Goal: Consume media (video, audio)

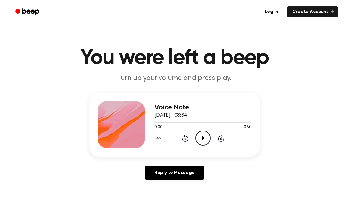
click at [206, 139] on icon "Play Audio" at bounding box center [203, 138] width 15 height 15
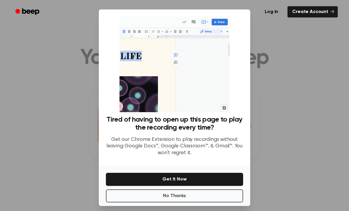
click at [226, 186] on button "Get It Now" at bounding box center [174, 179] width 137 height 13
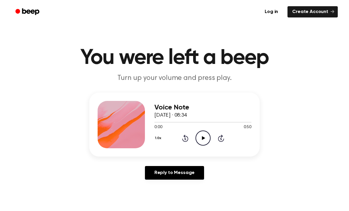
click at [197, 136] on icon "Play Audio" at bounding box center [203, 138] width 15 height 15
click at [203, 138] on icon "Pause Audio" at bounding box center [203, 138] width 15 height 15
click at [206, 134] on icon "Play Audio" at bounding box center [203, 138] width 15 height 15
click at [204, 131] on circle at bounding box center [203, 138] width 15 height 15
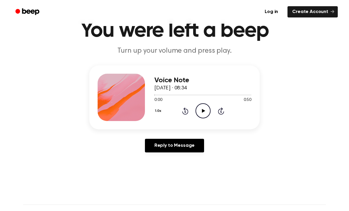
scroll to position [35, 0]
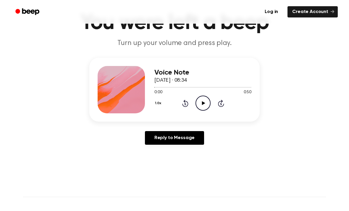
click at [203, 100] on icon "Play Audio" at bounding box center [203, 103] width 15 height 15
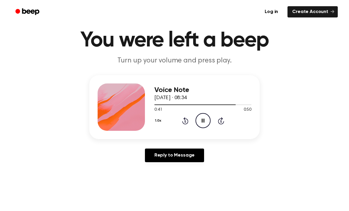
scroll to position [19, 0]
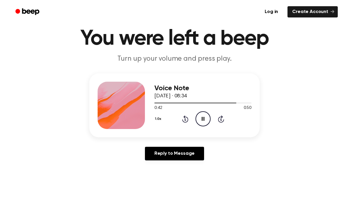
click at [204, 118] on icon at bounding box center [203, 119] width 3 height 4
click at [204, 118] on icon "Play Audio" at bounding box center [203, 118] width 15 height 15
click at [205, 115] on icon "Pause Audio" at bounding box center [203, 118] width 15 height 15
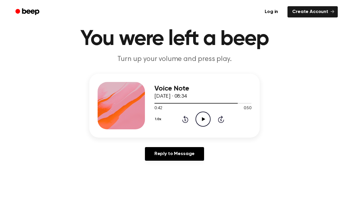
scroll to position [19, 0]
click at [205, 119] on icon at bounding box center [203, 120] width 3 height 4
click at [208, 117] on icon "Pause Audio" at bounding box center [203, 119] width 15 height 15
click at [203, 116] on icon "Play Audio" at bounding box center [203, 119] width 15 height 15
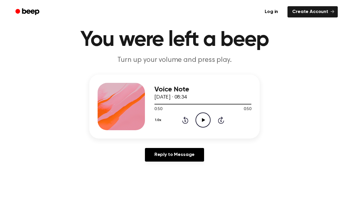
scroll to position [18, 0]
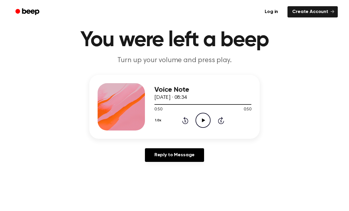
click at [188, 120] on icon at bounding box center [185, 120] width 6 height 7
click at [187, 120] on icon "Rewind 5 seconds" at bounding box center [185, 121] width 7 height 8
click at [187, 121] on icon "Rewind 5 seconds" at bounding box center [185, 121] width 7 height 8
click at [186, 122] on icon at bounding box center [184, 121] width 1 height 2
click at [186, 122] on icon "Rewind 5 seconds" at bounding box center [185, 121] width 7 height 8
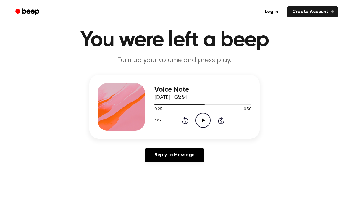
click at [187, 122] on icon "Rewind 5 seconds" at bounding box center [185, 121] width 7 height 8
click at [184, 121] on icon "Rewind 5 seconds" at bounding box center [185, 121] width 7 height 8
click at [183, 121] on icon at bounding box center [185, 120] width 6 height 7
click at [182, 119] on icon "Rewind 5 seconds" at bounding box center [185, 121] width 7 height 8
click at [183, 120] on icon "Rewind 5 seconds" at bounding box center [185, 121] width 7 height 8
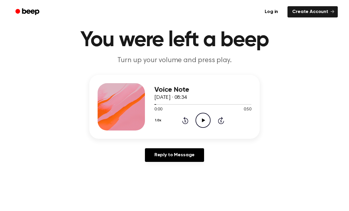
click at [207, 122] on icon "Play Audio" at bounding box center [203, 120] width 15 height 15
click at [224, 117] on icon "Skip 5 seconds" at bounding box center [221, 121] width 7 height 8
click at [226, 117] on div "1.0x Rewind 5 seconds Pause Audio Skip 5 seconds" at bounding box center [203, 120] width 97 height 15
click at [225, 120] on div "1.0x Rewind 5 seconds Pause Audio Skip 5 seconds" at bounding box center [203, 120] width 97 height 15
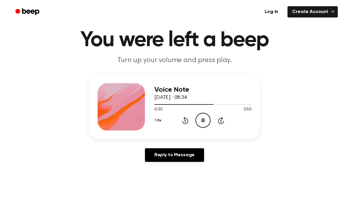
click at [224, 118] on icon "Skip 5 seconds" at bounding box center [221, 121] width 7 height 8
click at [221, 118] on icon "Skip 5 seconds" at bounding box center [221, 121] width 7 height 8
click at [223, 118] on icon "Skip 5 seconds" at bounding box center [221, 121] width 7 height 8
click at [224, 119] on icon "Skip 5 seconds" at bounding box center [221, 121] width 7 height 8
